Goal: Feedback & Contribution: Submit feedback/report problem

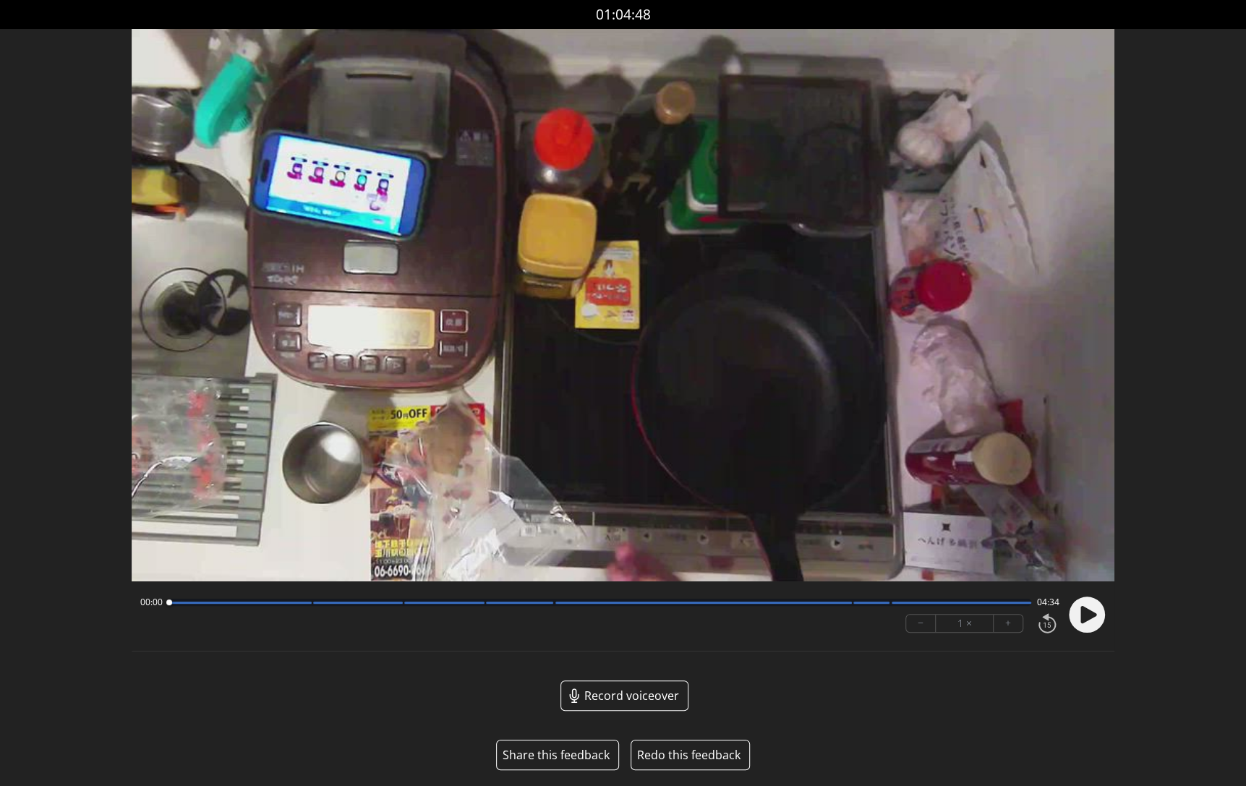
click at [554, 753] on button "Share this feedback" at bounding box center [556, 754] width 107 height 17
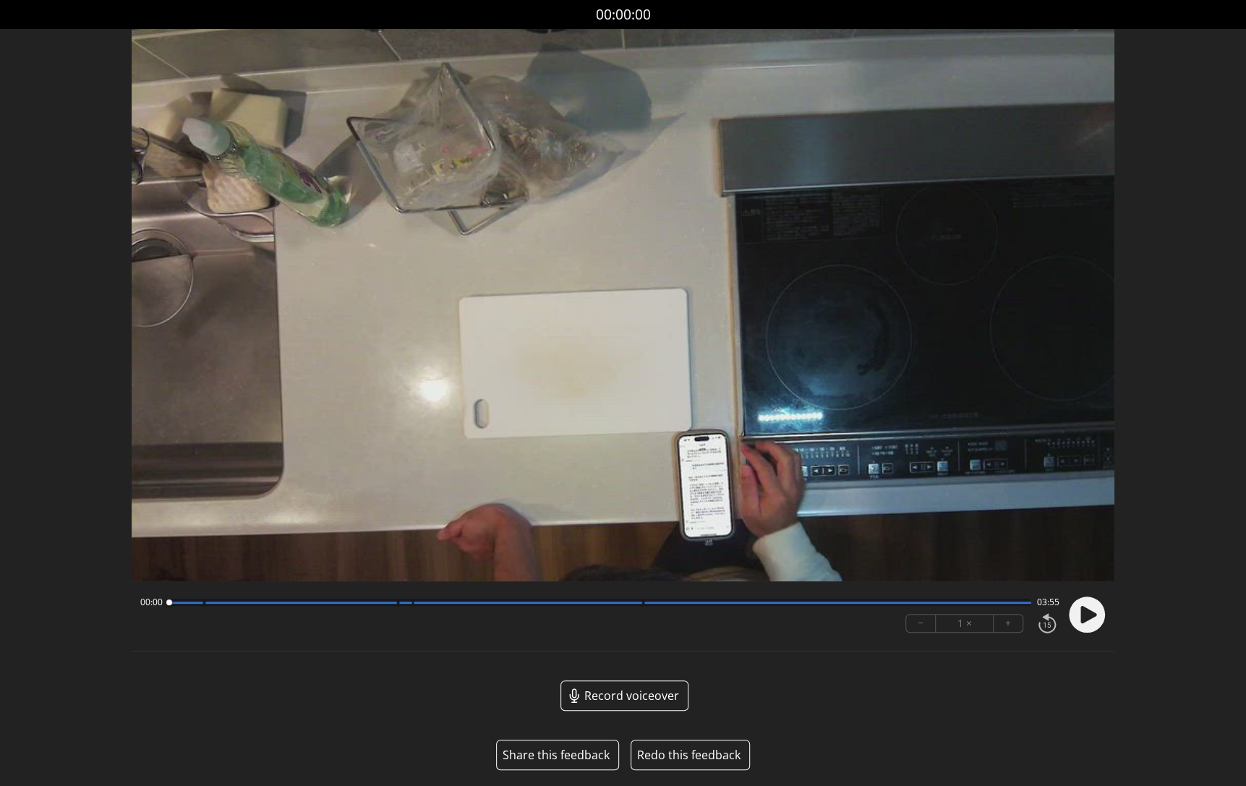
click at [561, 759] on button "Share this feedback" at bounding box center [556, 754] width 107 height 17
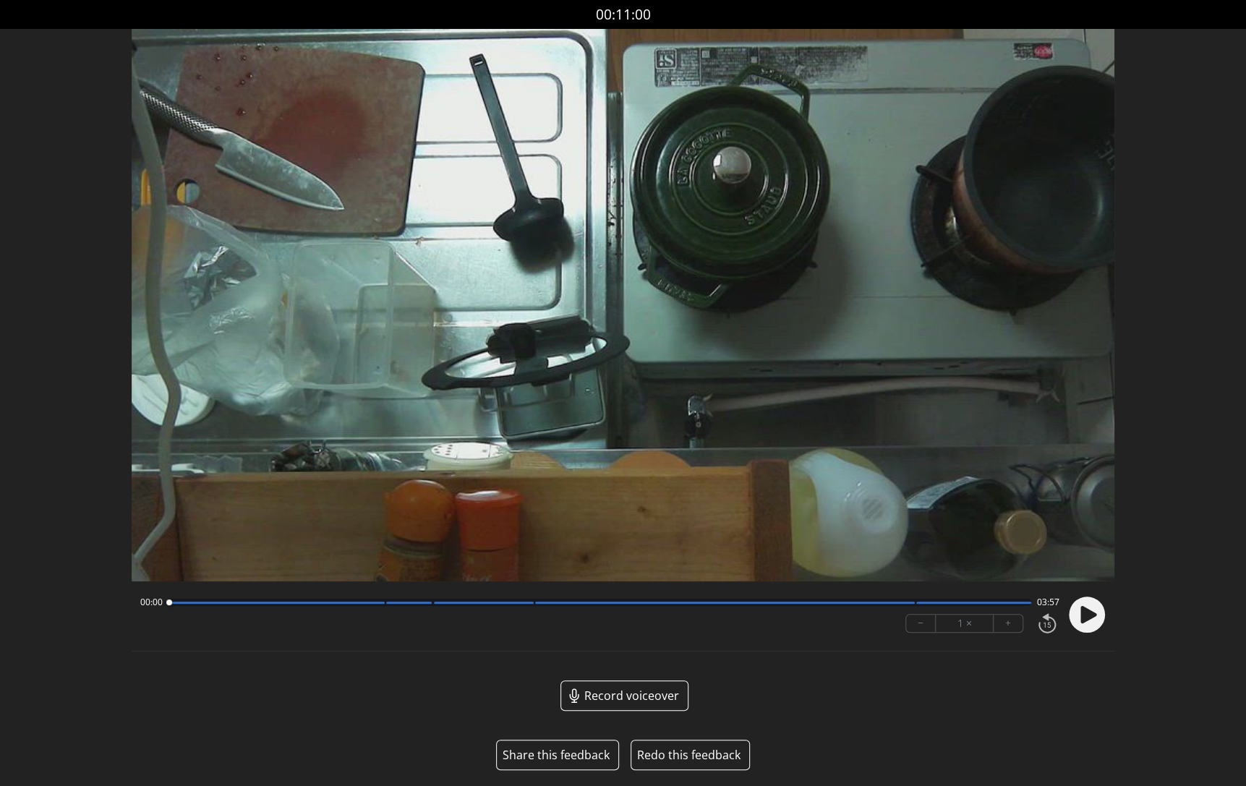
click at [553, 759] on button "Share this feedback" at bounding box center [556, 754] width 107 height 17
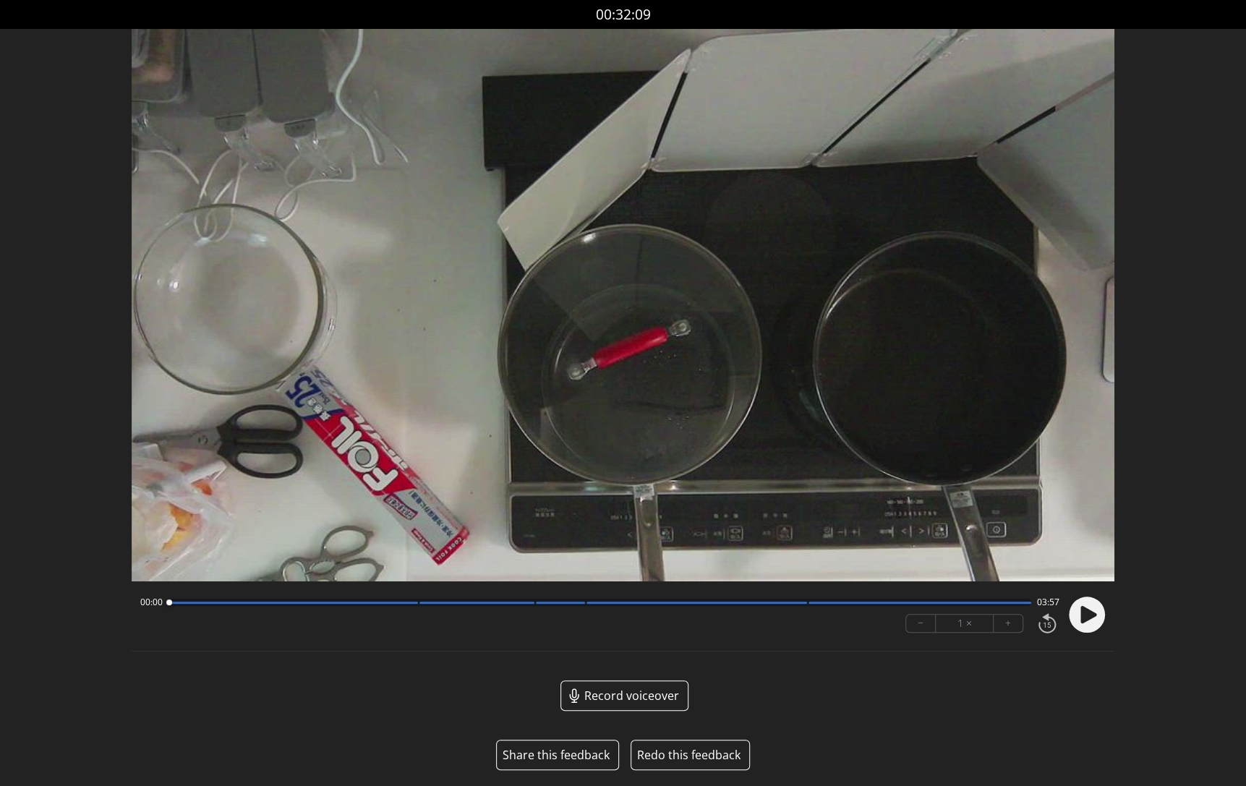
click at [561, 755] on button "Share this feedback" at bounding box center [556, 754] width 107 height 17
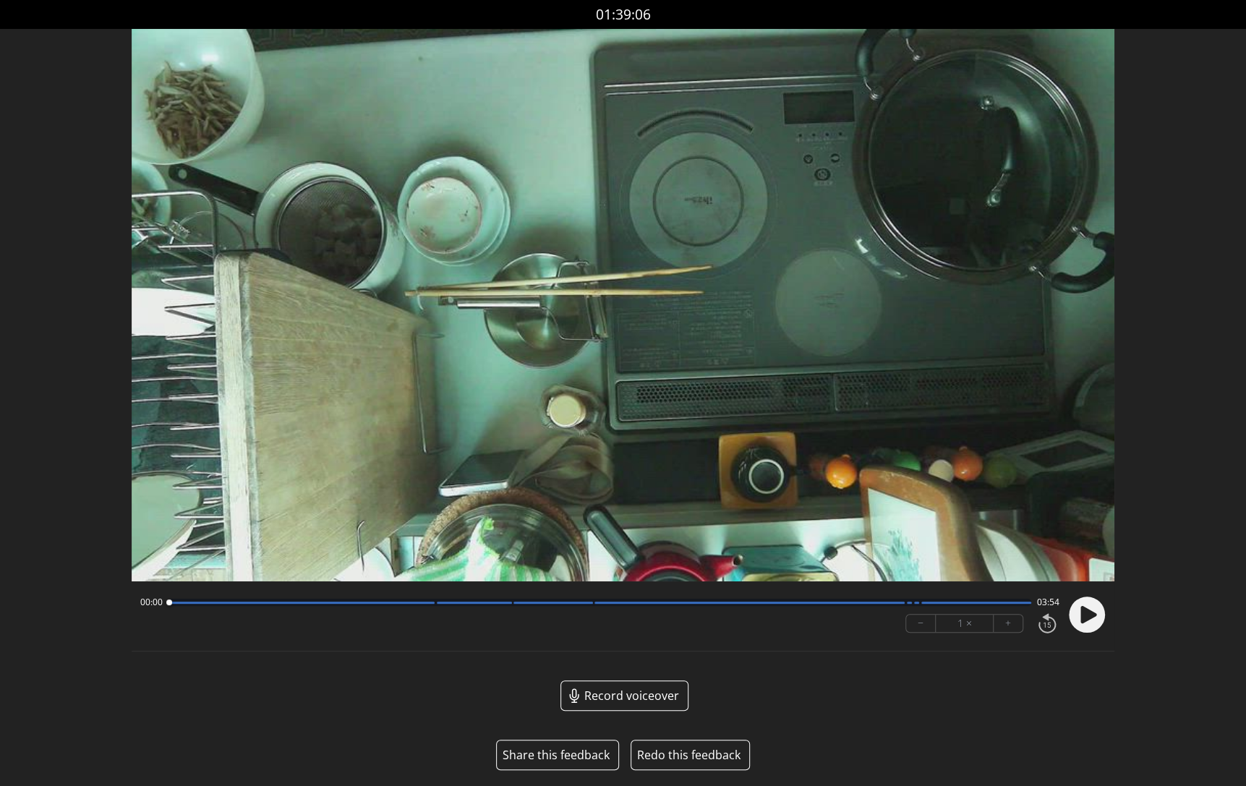
click at [563, 753] on button "Share this feedback" at bounding box center [556, 754] width 107 height 17
